Goal: Task Accomplishment & Management: Manage account settings

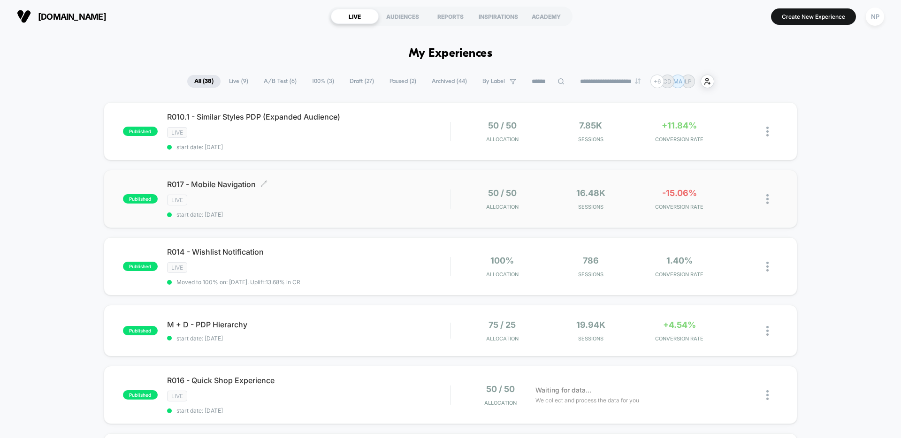
click at [322, 203] on div "LIVE" at bounding box center [308, 200] width 283 height 11
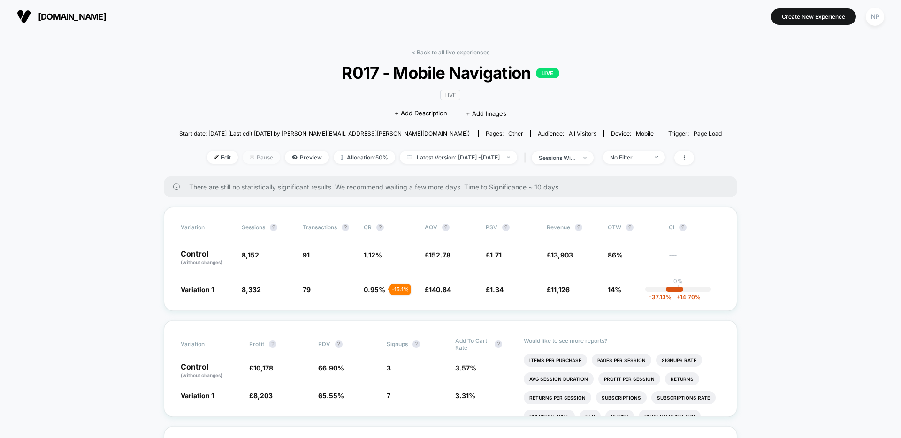
click at [249, 159] on span "Pause" at bounding box center [262, 157] width 38 height 13
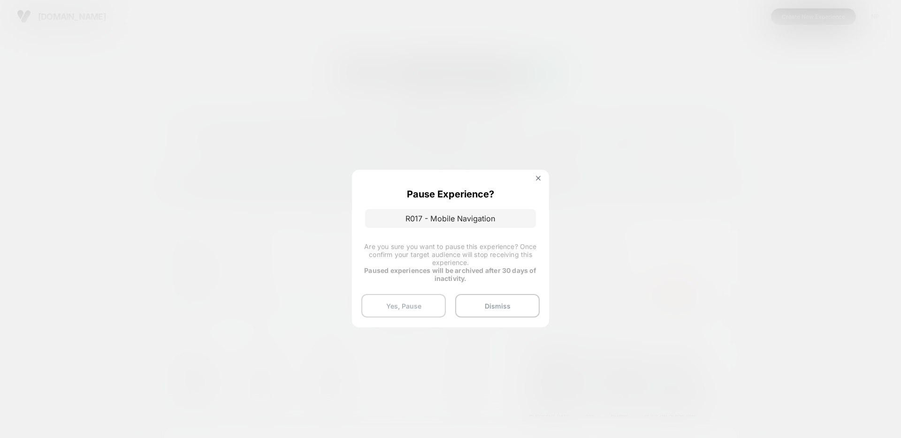
click at [407, 308] on button "Yes, Pause" at bounding box center [403, 305] width 84 height 23
